Goal: Check status: Check status

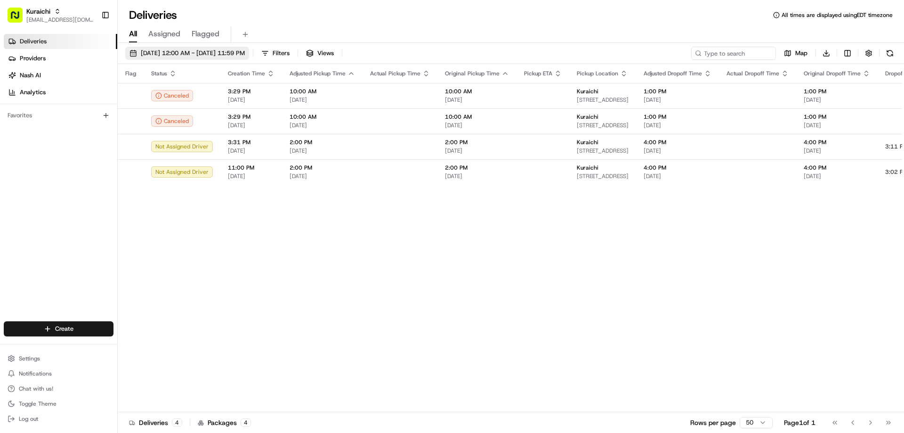
click at [135, 53] on button "08/22/2025 12:00 AM - 08/29/2025 11:59 PM" at bounding box center [187, 53] width 124 height 13
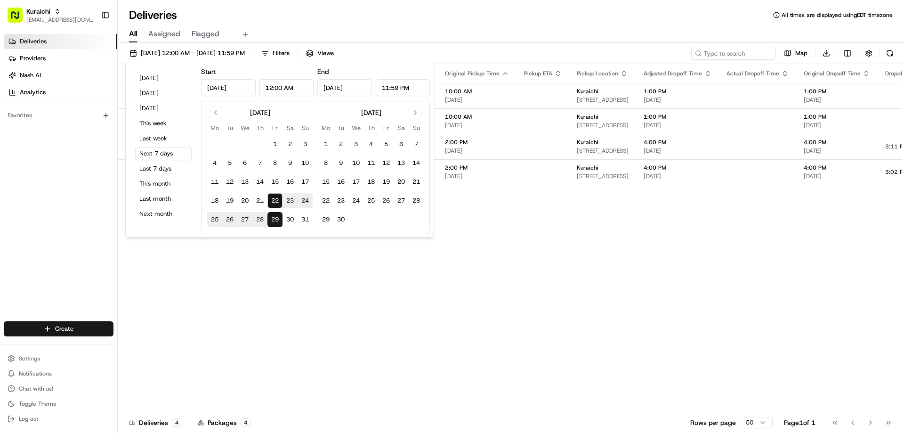
click at [274, 199] on button "22" at bounding box center [274, 200] width 15 height 15
type input "Aug 22, 2025"
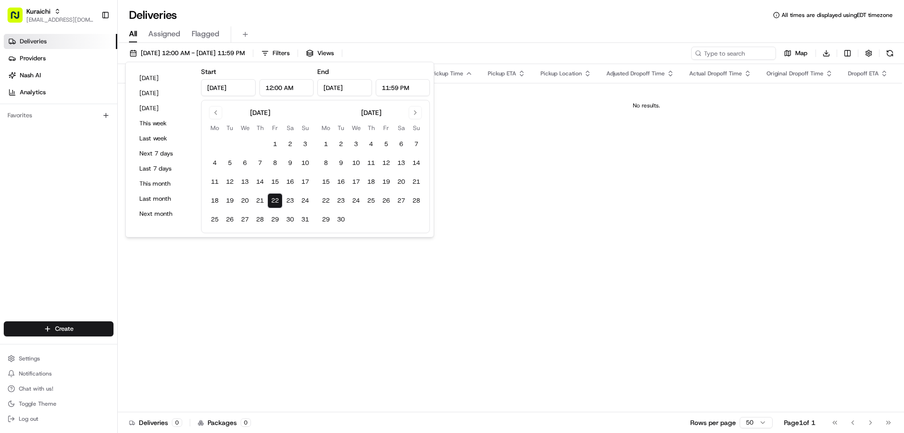
click at [436, 28] on div "All Assigned Flagged" at bounding box center [511, 34] width 786 height 16
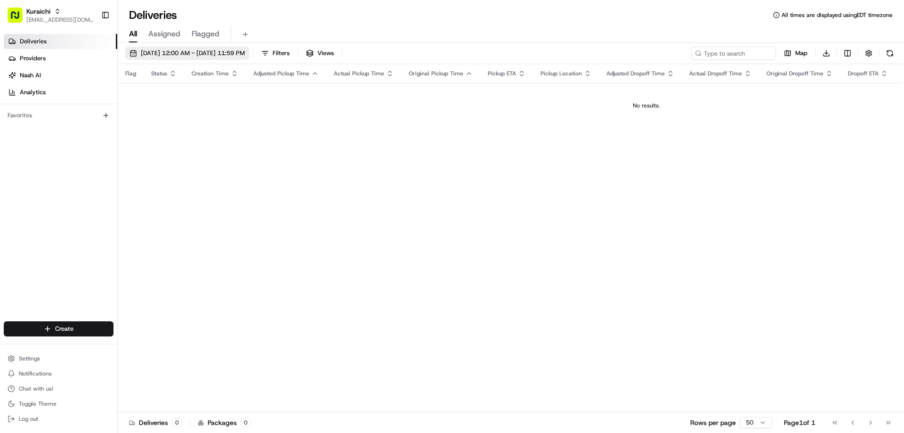
click at [136, 56] on button "08/22/2025 12:00 AM - 08/22/2025 11:59 PM" at bounding box center [187, 53] width 124 height 13
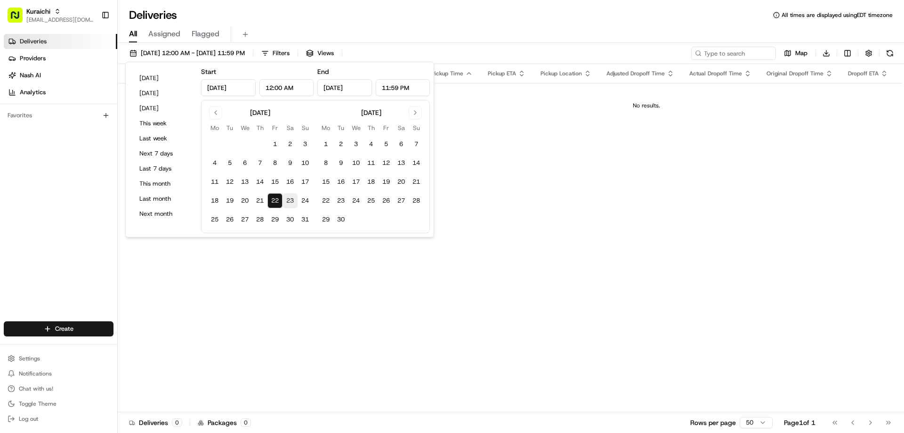
click at [286, 199] on button "23" at bounding box center [289, 200] width 15 height 15
type input "Aug 23, 2025"
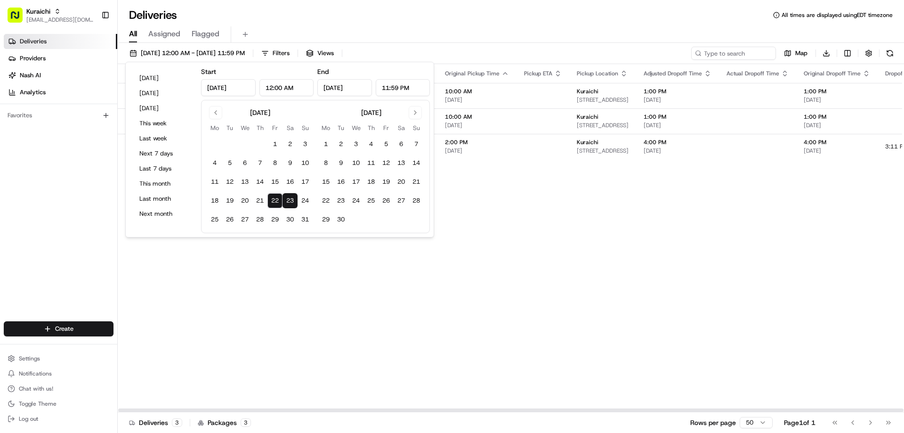
click at [522, 204] on div "Flag Status Creation Time Adjusted Pickup Time Actual Pickup Time Original Pick…" at bounding box center [668, 238] width 1100 height 348
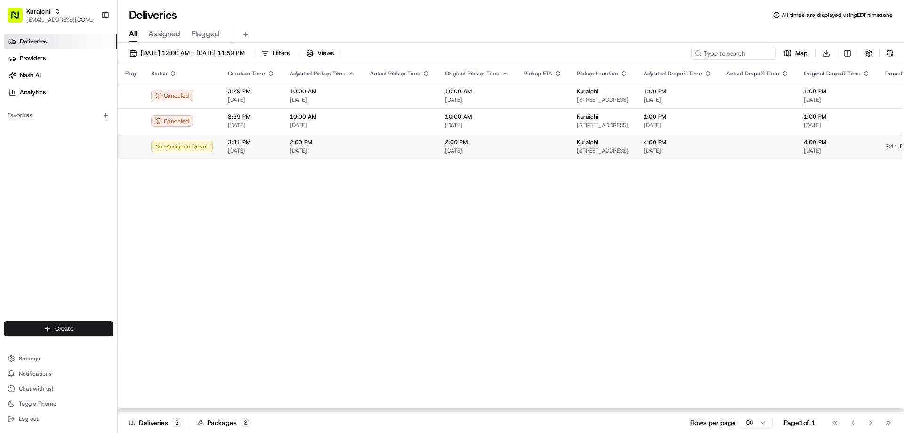
click at [170, 147] on div "Not Assigned Driver" at bounding box center [182, 146] width 62 height 11
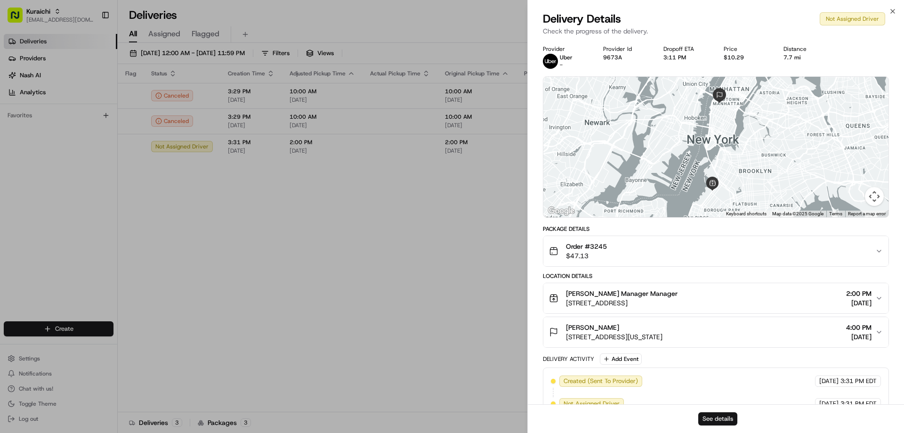
click at [720, 416] on button "See details" at bounding box center [717, 418] width 39 height 13
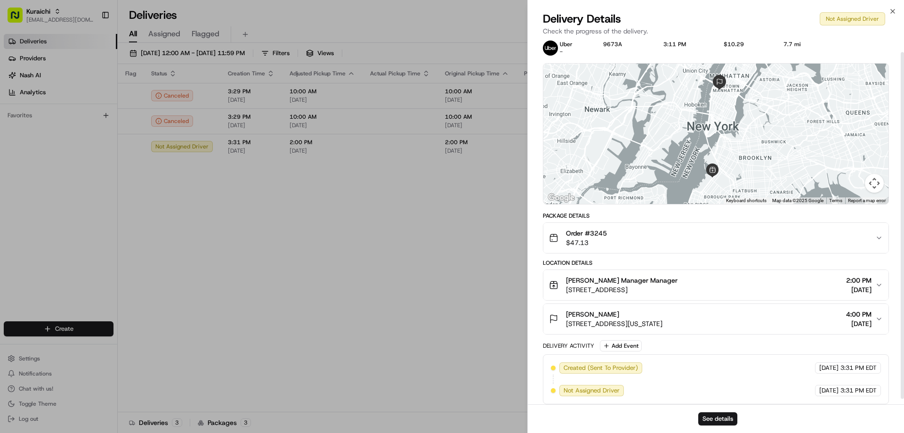
scroll to position [19, 0]
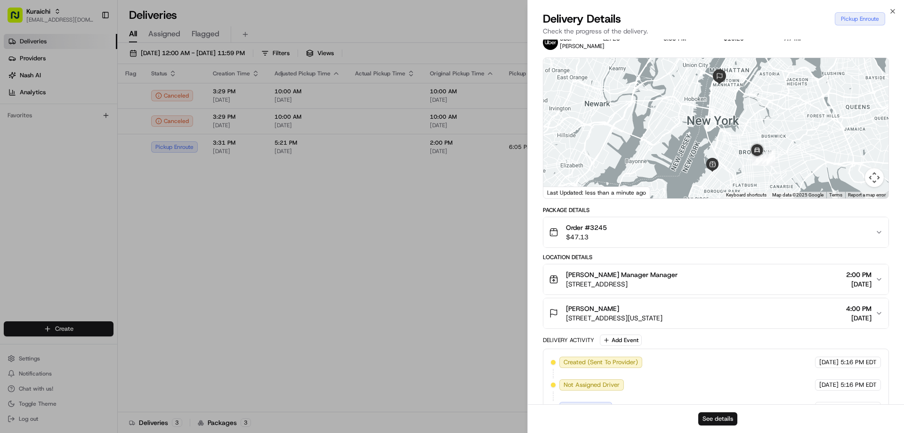
click at [723, 419] on button "See details" at bounding box center [717, 418] width 39 height 13
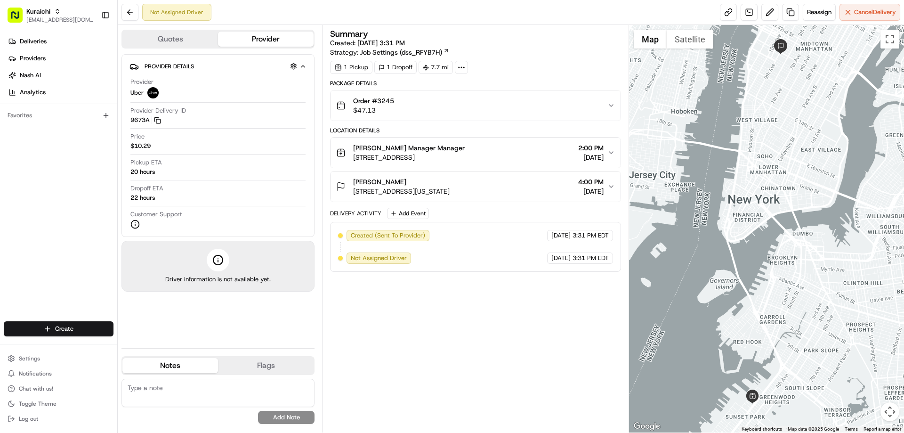
click at [610, 152] on icon "button" at bounding box center [611, 153] width 8 height 8
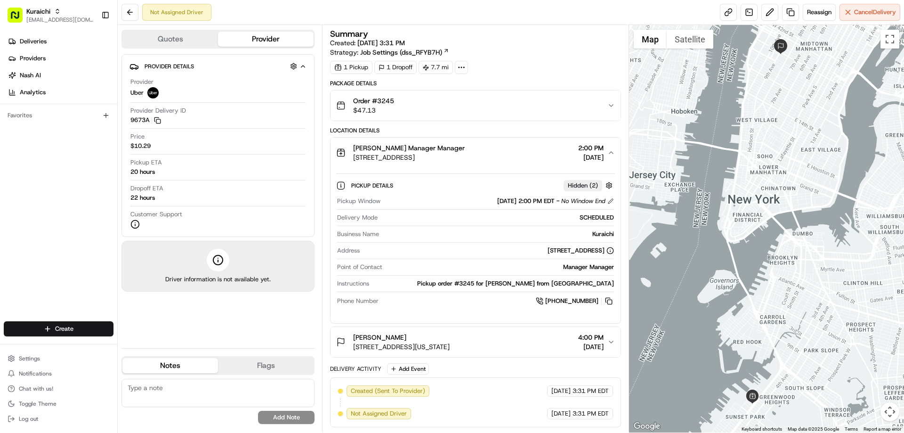
click at [537, 201] on span "08/23/2025 2:00 PM EDT" at bounding box center [525, 201] width 57 height 8
click at [578, 184] on span "Hidden ( 2 )" at bounding box center [583, 185] width 30 height 8
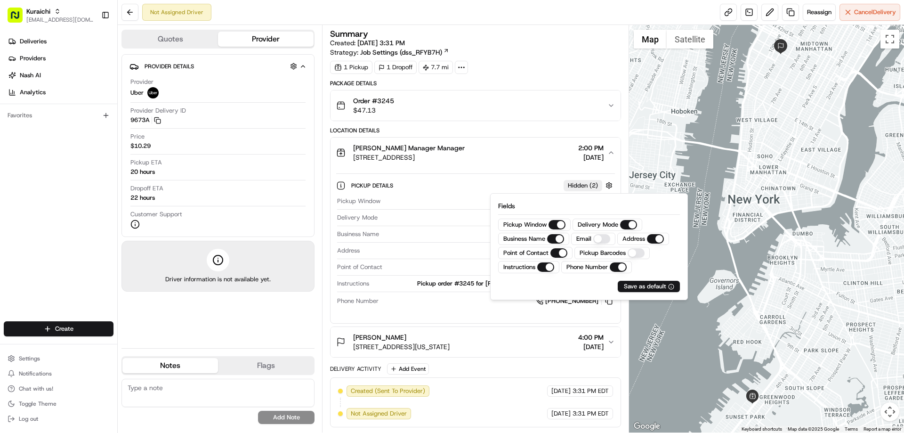
click at [559, 76] on div "Summary Created: 08/22/2025 3:31 PM Strategy: Job Settings (dss_RFYB7H) 1 Picku…" at bounding box center [475, 228] width 290 height 397
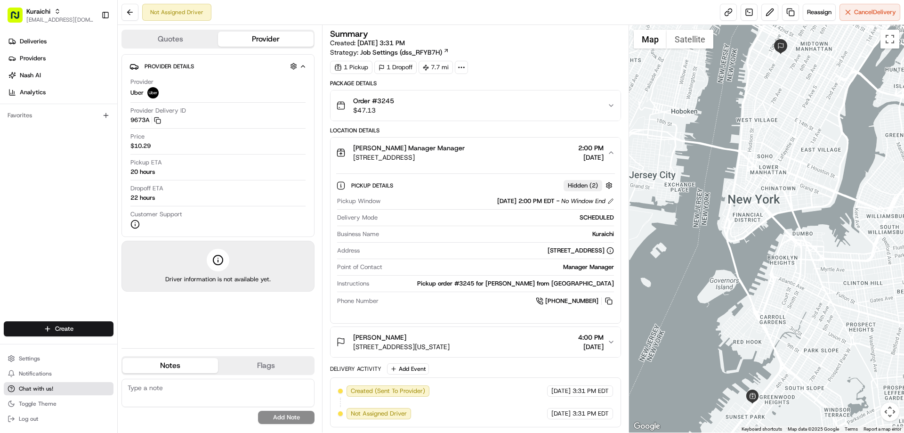
click at [54, 390] on button "Chat with us!" at bounding box center [59, 388] width 110 height 13
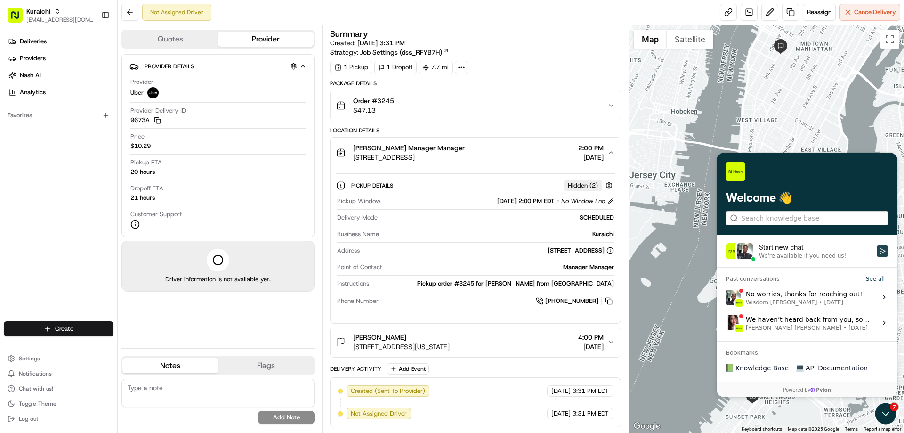
click at [882, 249] on icon "Start new chat" at bounding box center [882, 251] width 8 height 8
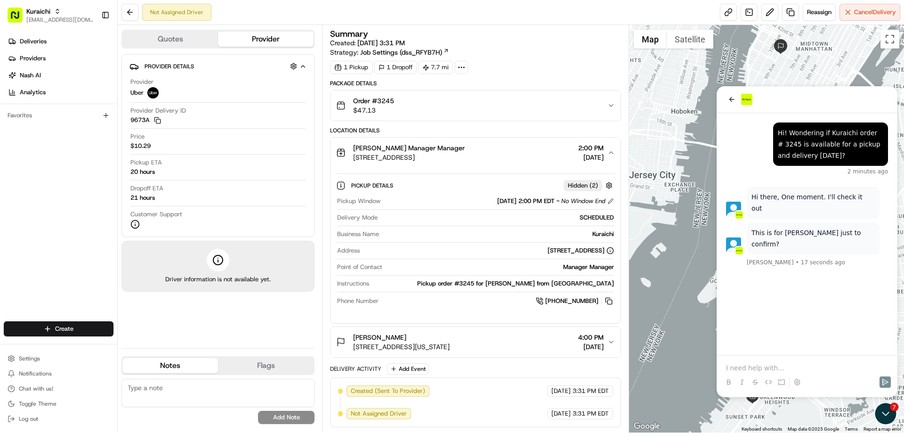
click at [766, 363] on p at bounding box center [807, 367] width 162 height 9
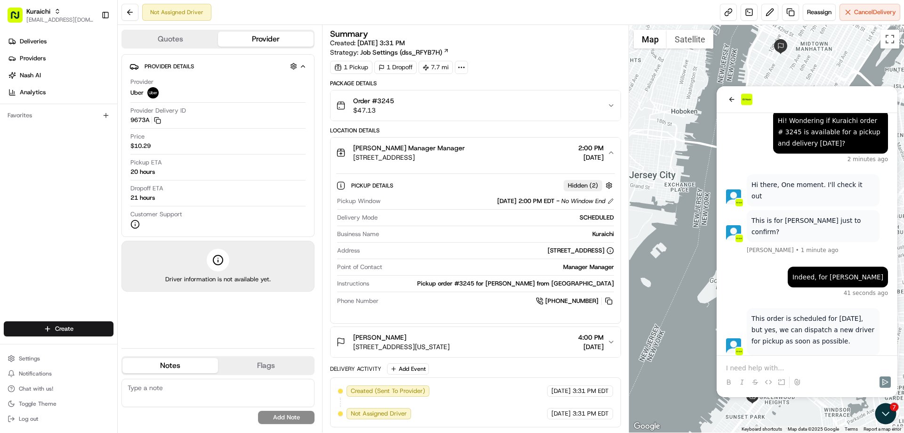
click at [794, 369] on p at bounding box center [807, 367] width 162 height 9
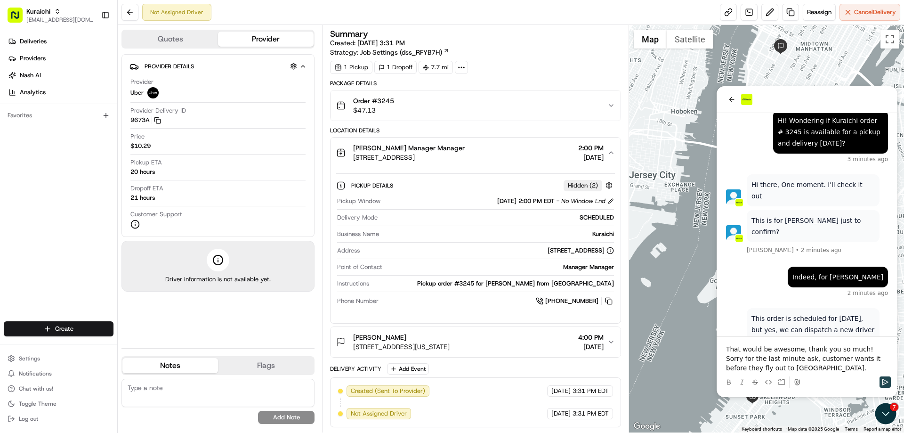
click at [886, 381] on icon "Send" at bounding box center [885, 381] width 6 height 7
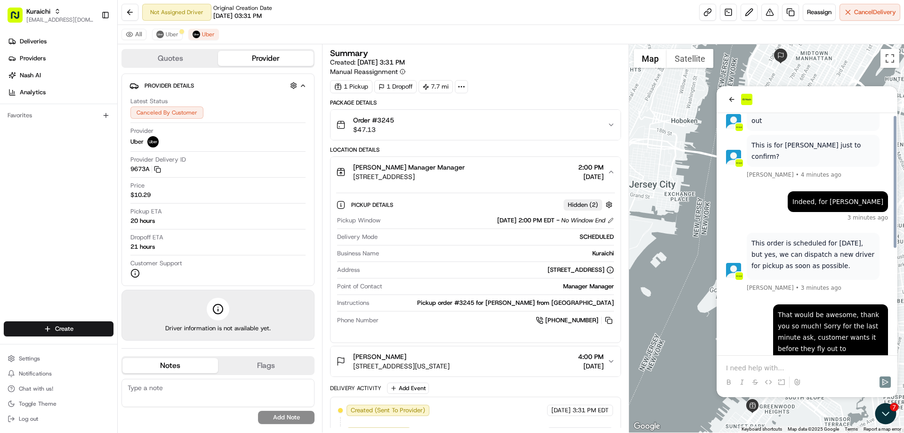
scroll to position [191, 0]
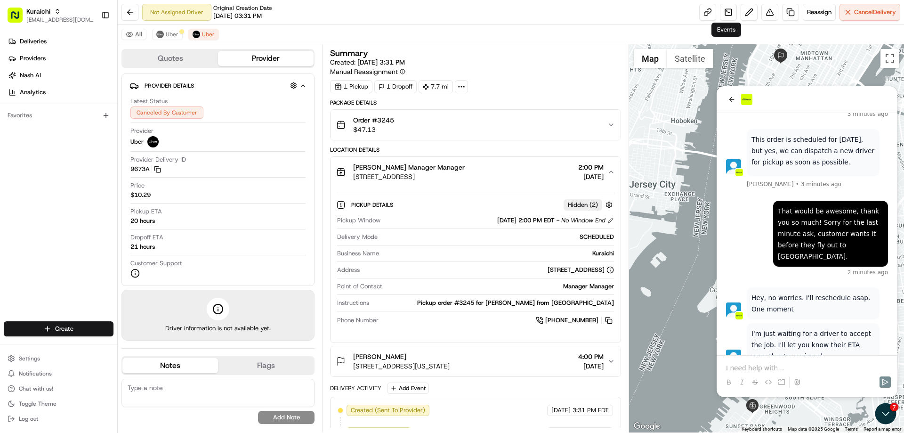
click at [770, 367] on p at bounding box center [807, 367] width 162 height 9
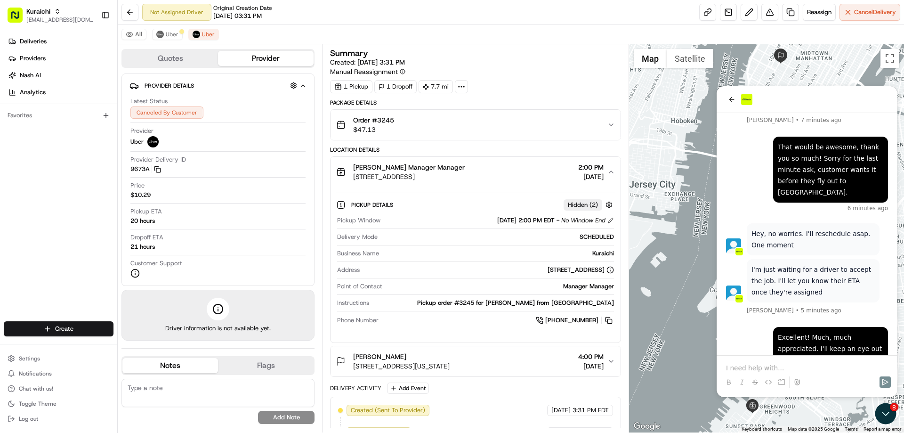
scroll to position [312, 0]
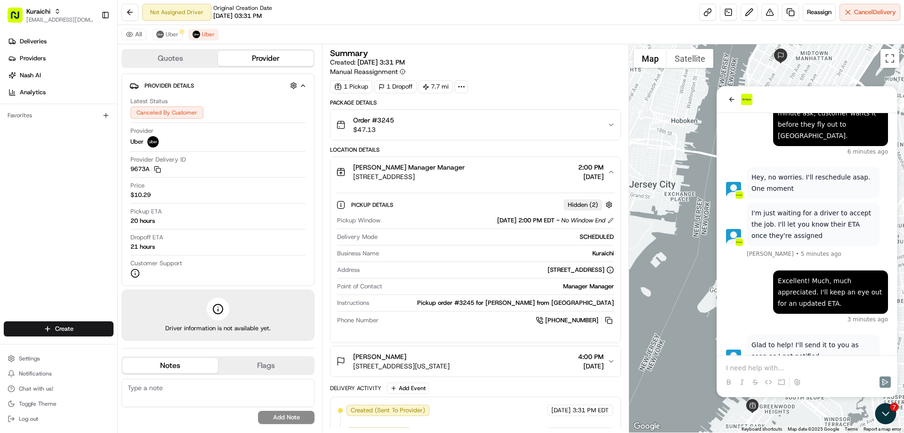
click at [814, 339] on p "Glad to help! I'll send it to you as soon as I get notified." at bounding box center [812, 350] width 123 height 23
drag, startPoint x: 814, startPoint y: 315, endPoint x: 844, endPoint y: 326, distance: 32.5
click at [853, 339] on p "Glad to help! I'll send it to you as soon as I get notified." at bounding box center [812, 350] width 123 height 23
click at [798, 370] on p at bounding box center [807, 367] width 162 height 9
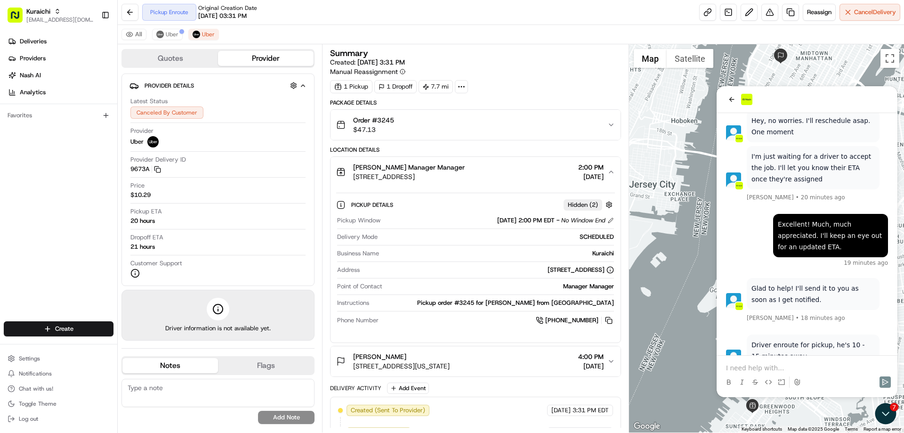
click at [787, 368] on p at bounding box center [807, 367] width 162 height 9
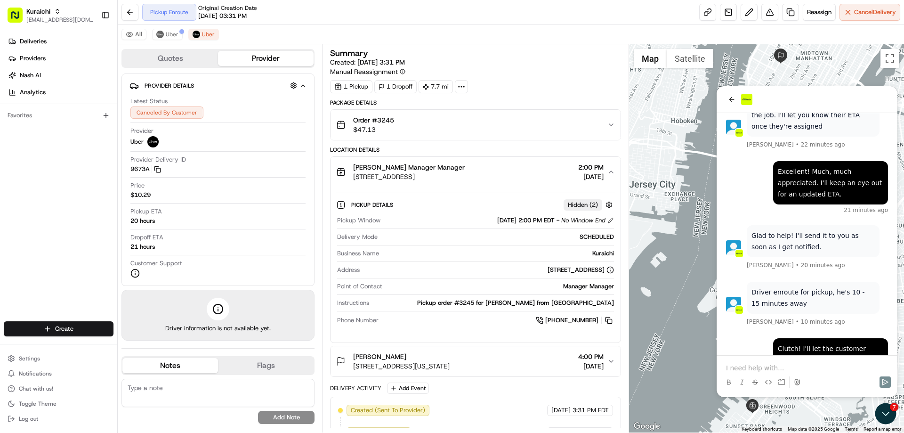
click at [791, 368] on p at bounding box center [807, 367] width 162 height 9
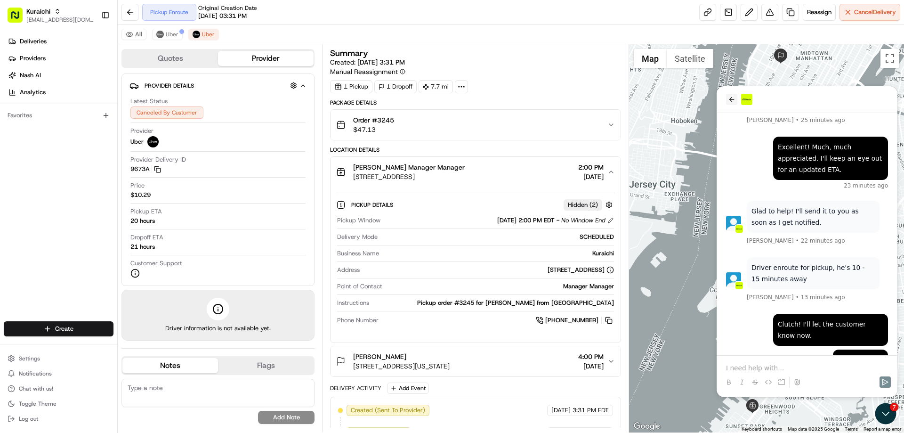
click at [731, 102] on icon "back" at bounding box center [732, 100] width 8 height 8
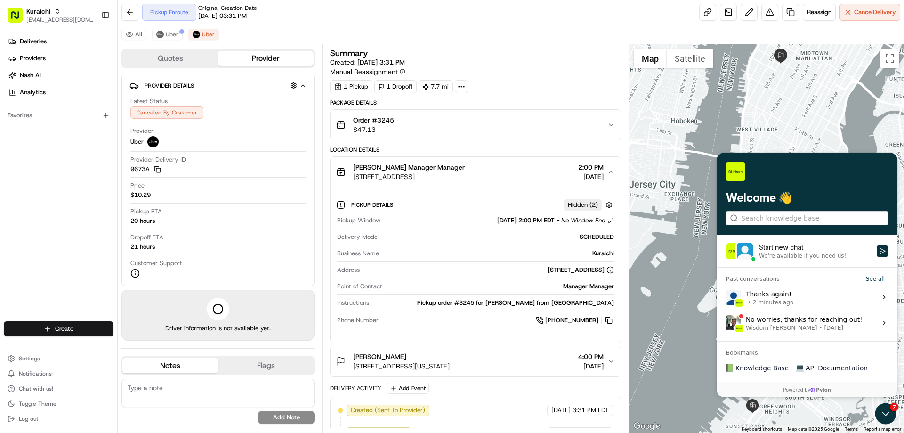
click at [818, 324] on span "Wisdom Oko • Jul 24" at bounding box center [804, 328] width 117 height 8
click at [726, 323] on button "View issue" at bounding box center [725, 322] width 0 height 0
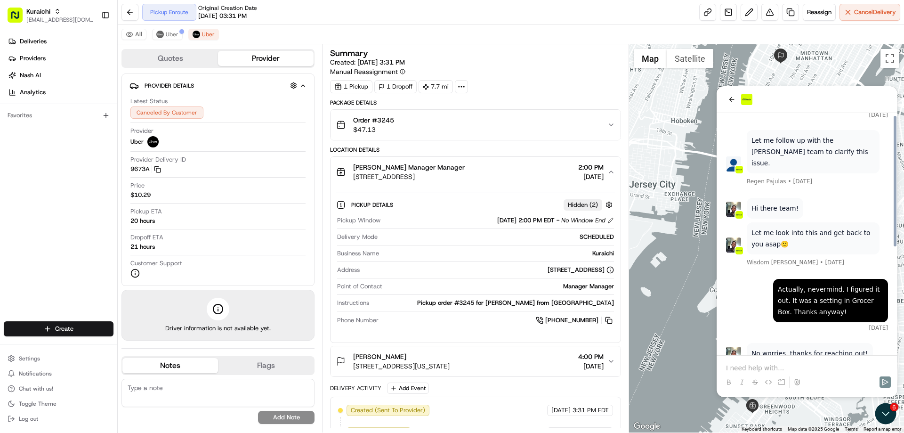
scroll to position [197, 0]
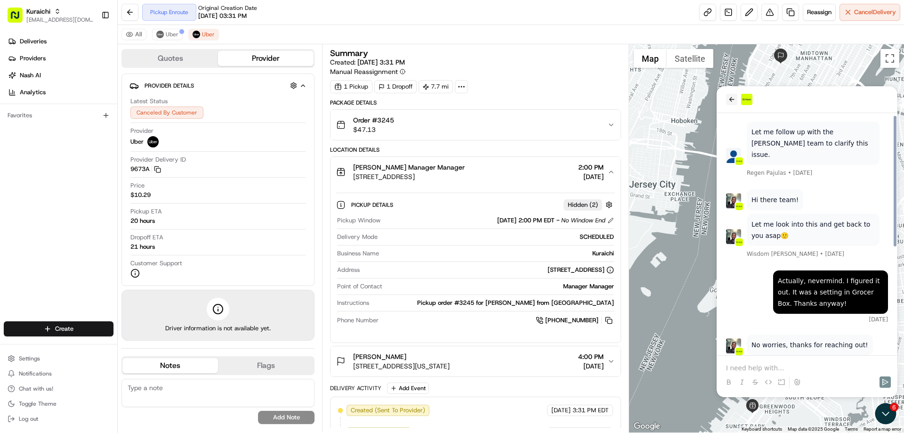
click at [731, 96] on icon "back" at bounding box center [732, 100] width 8 height 8
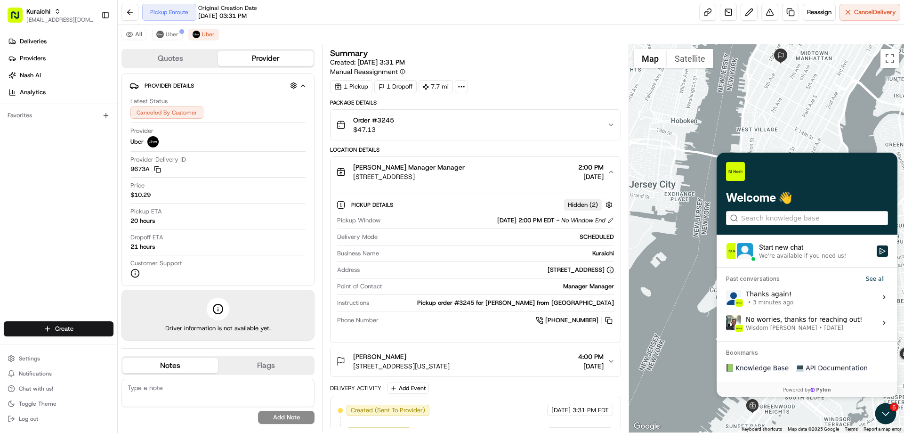
click at [805, 298] on label "Thanks again! • 3 minutes ago View issue" at bounding box center [806, 296] width 169 height 25
click at [726, 297] on button "View issue" at bounding box center [725, 297] width 0 height 0
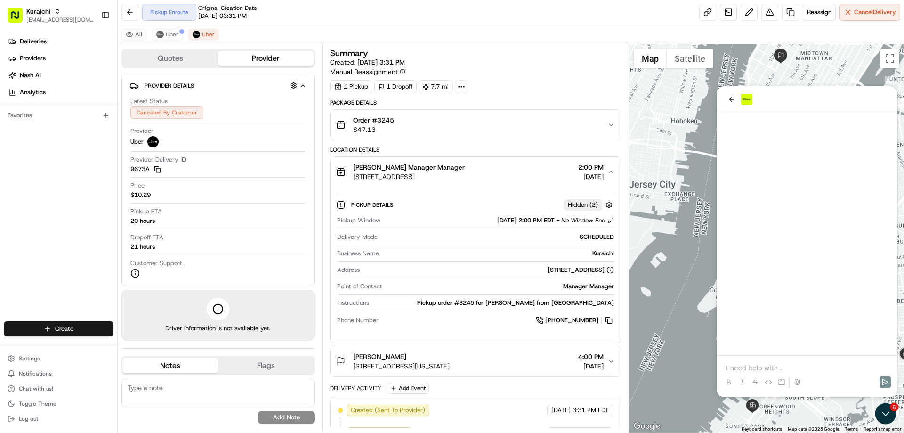
scroll to position [445, 0]
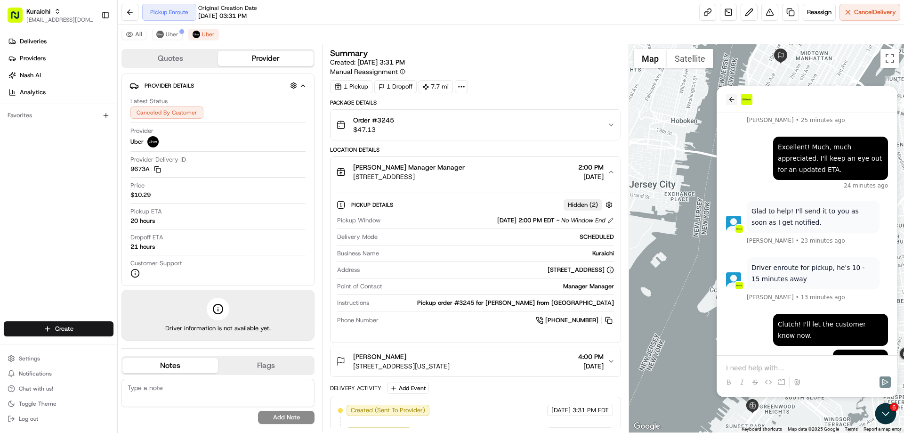
click at [732, 97] on icon "back" at bounding box center [732, 100] width 8 height 8
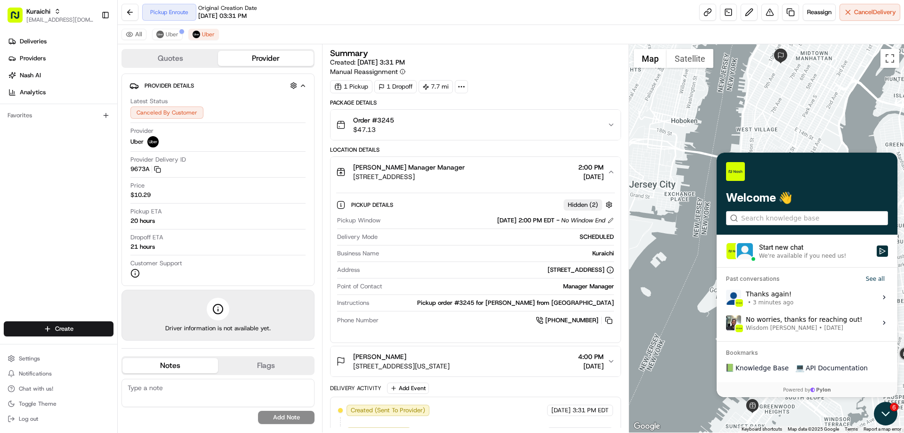
click at [881, 406] on icon "Open customer support" at bounding box center [886, 413] width 24 height 24
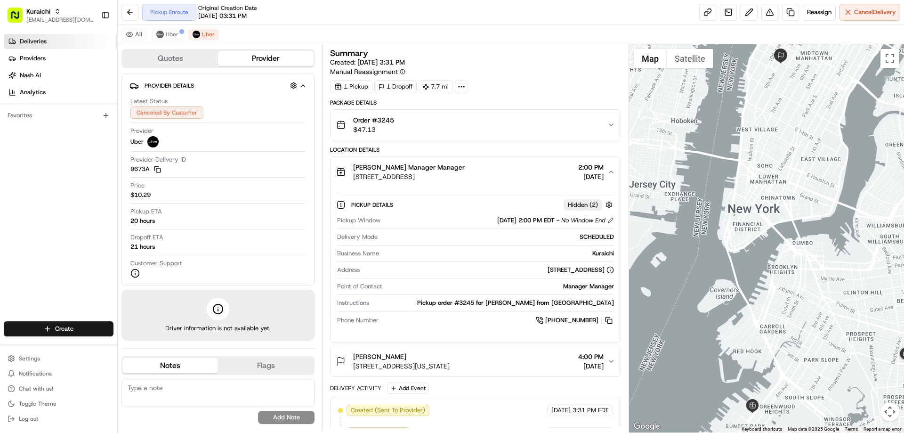
click at [36, 39] on span "Deliveries" at bounding box center [33, 41] width 27 height 8
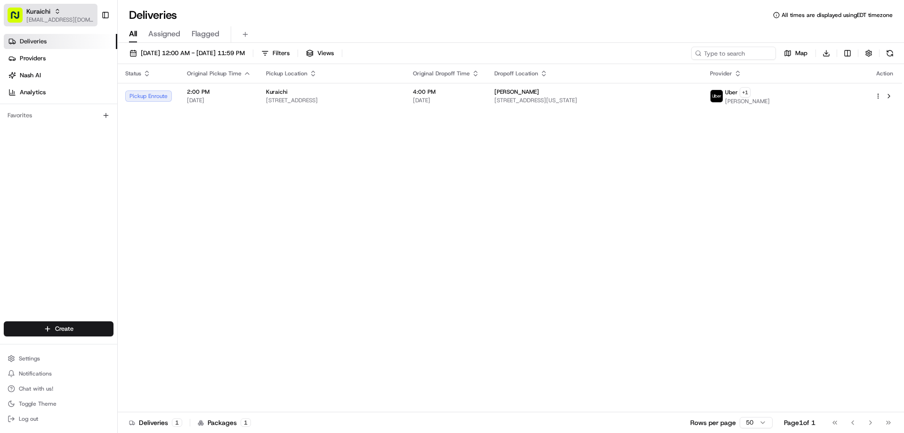
click at [39, 15] on span "Kuraichi" at bounding box center [38, 11] width 24 height 9
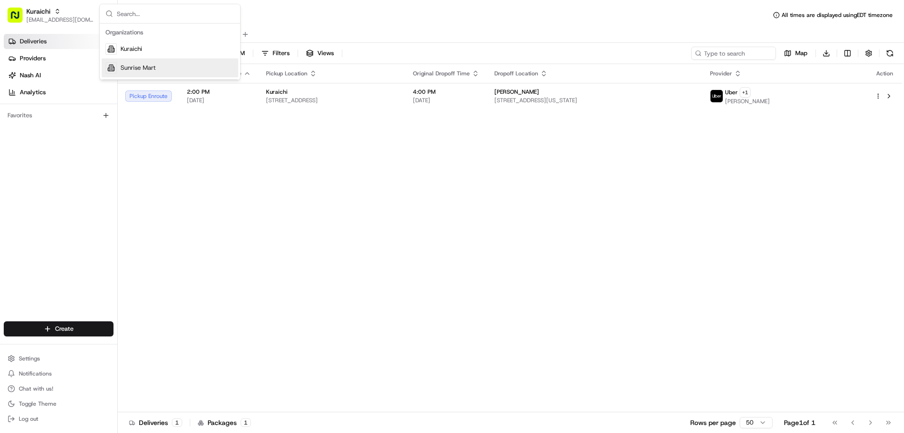
click at [264, 201] on div "Status Original Pickup Time Pickup Location Original Dropoff Time Dropoff Locat…" at bounding box center [510, 238] width 784 height 348
